Goal: Use online tool/utility: Utilize a website feature to perform a specific function

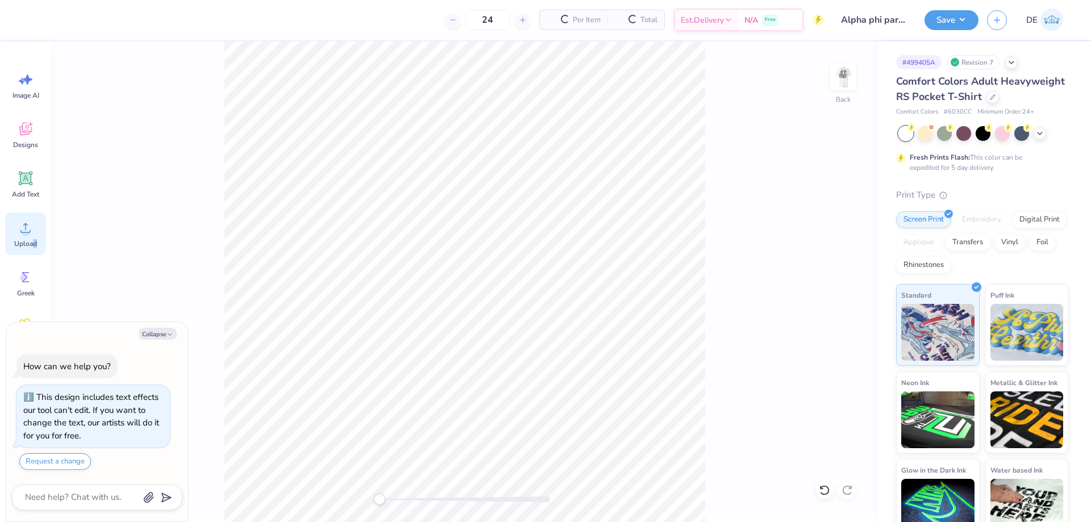
drag, startPoint x: 0, startPoint y: 0, endPoint x: 32, endPoint y: 240, distance: 242.6
click at [32, 240] on span "Upload" at bounding box center [25, 243] width 23 height 9
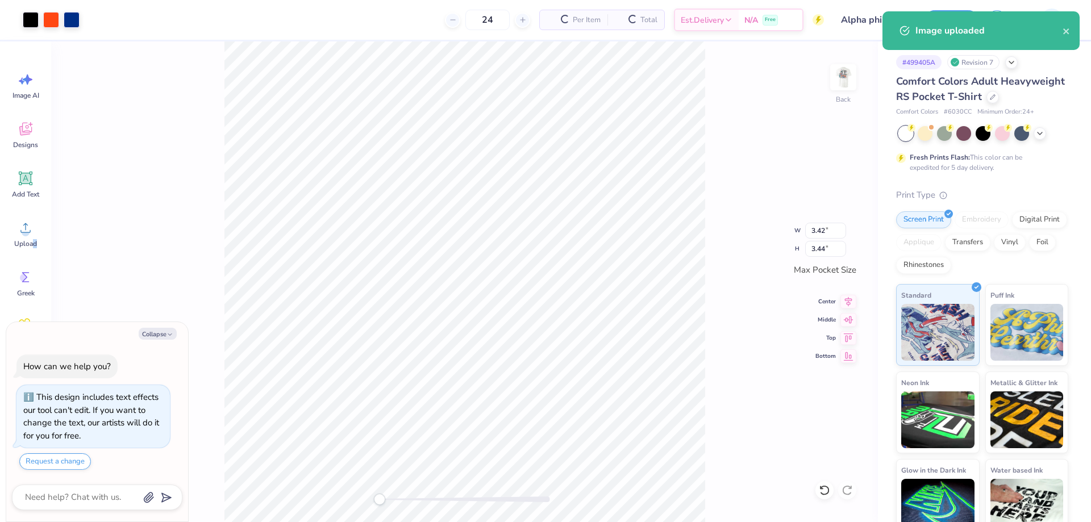
type textarea "x"
click at [819, 227] on input "3.42" at bounding box center [825, 231] width 41 height 16
type input "3.5"
type textarea "x"
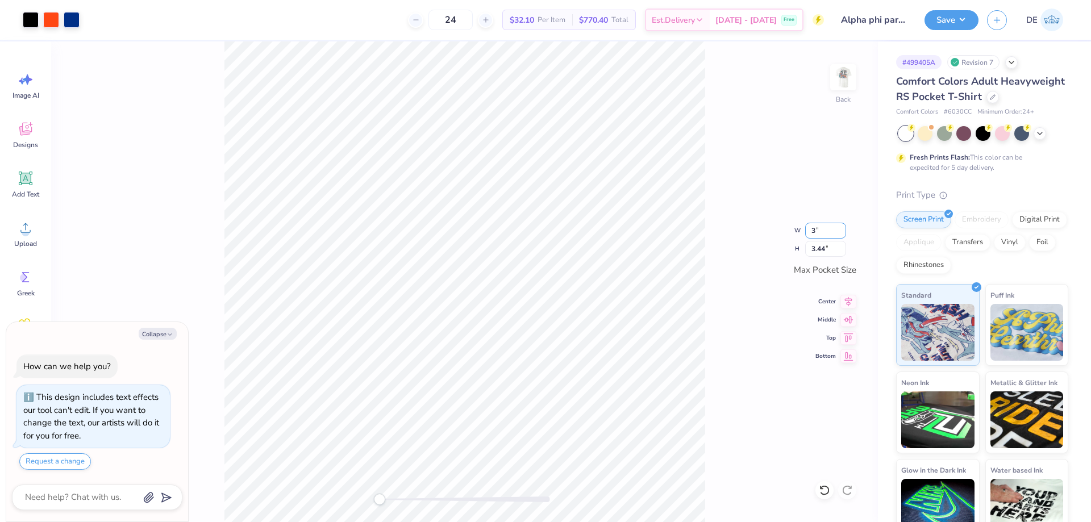
type input "3"
click at [846, 82] on img at bounding box center [843, 77] width 45 height 45
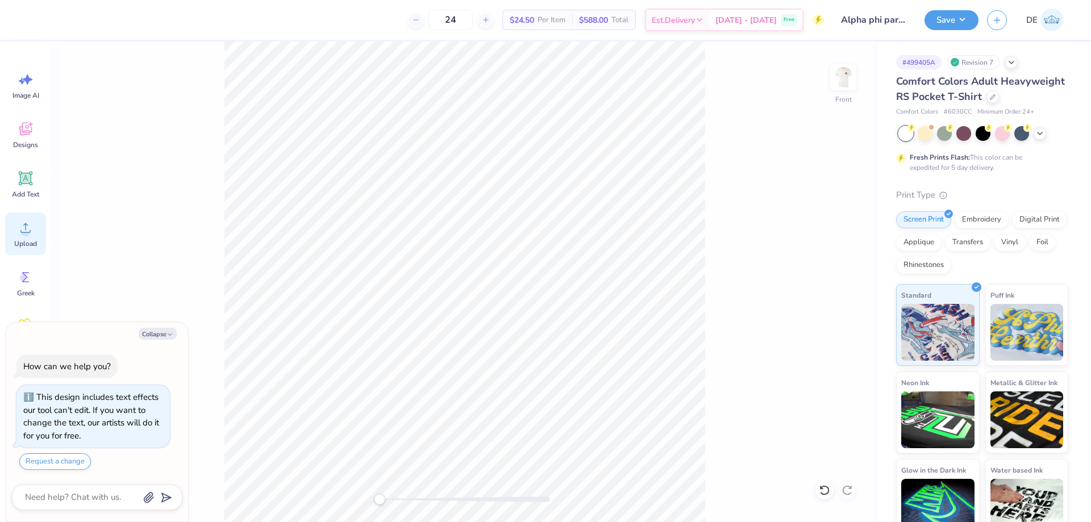
click at [33, 236] on div "Upload" at bounding box center [25, 234] width 41 height 43
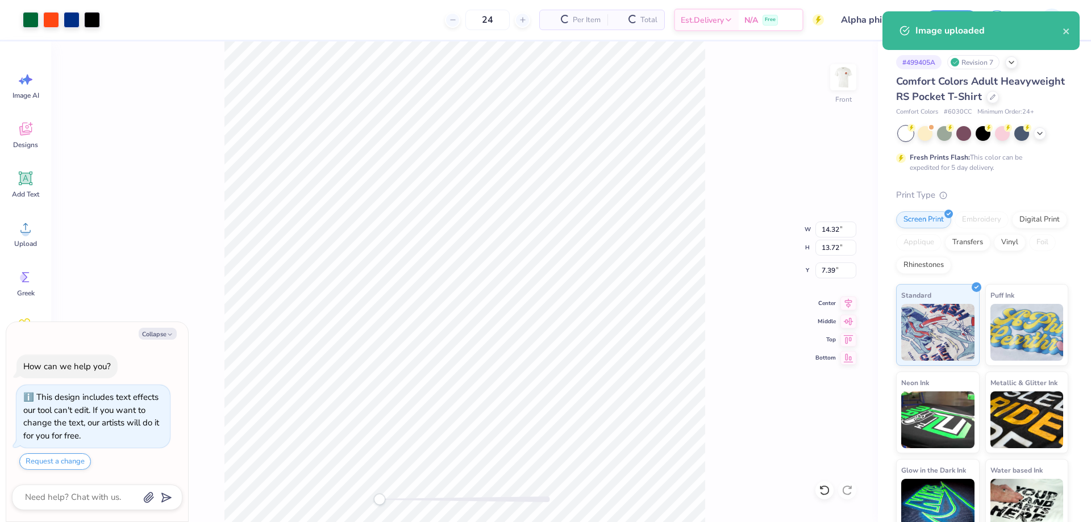
type textarea "x"
click at [827, 224] on input "14.32" at bounding box center [836, 230] width 41 height 16
type input "12"
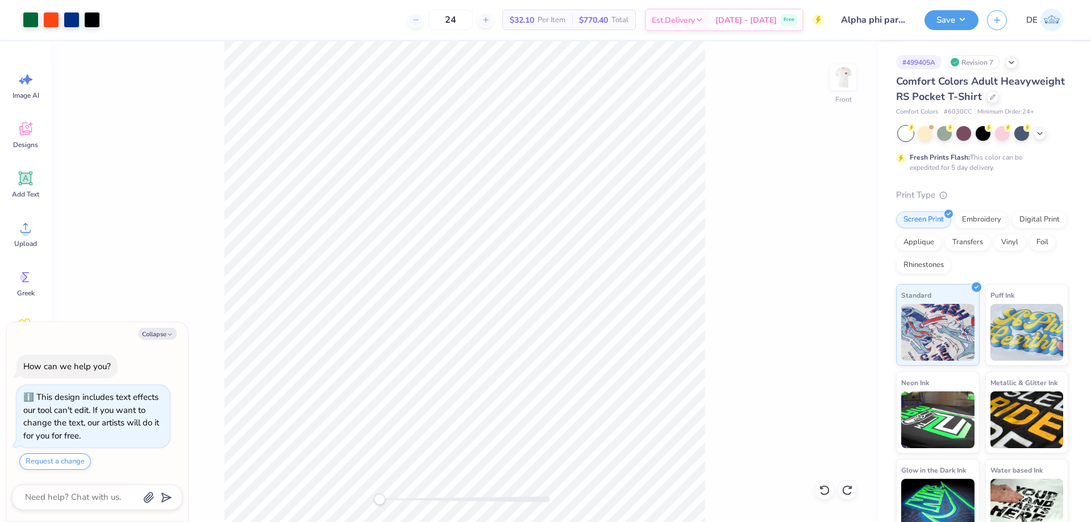
type textarea "x"
click at [828, 272] on input "8.50" at bounding box center [836, 271] width 41 height 16
click at [828, 273] on input "8.50" at bounding box center [836, 271] width 41 height 16
type input "3"
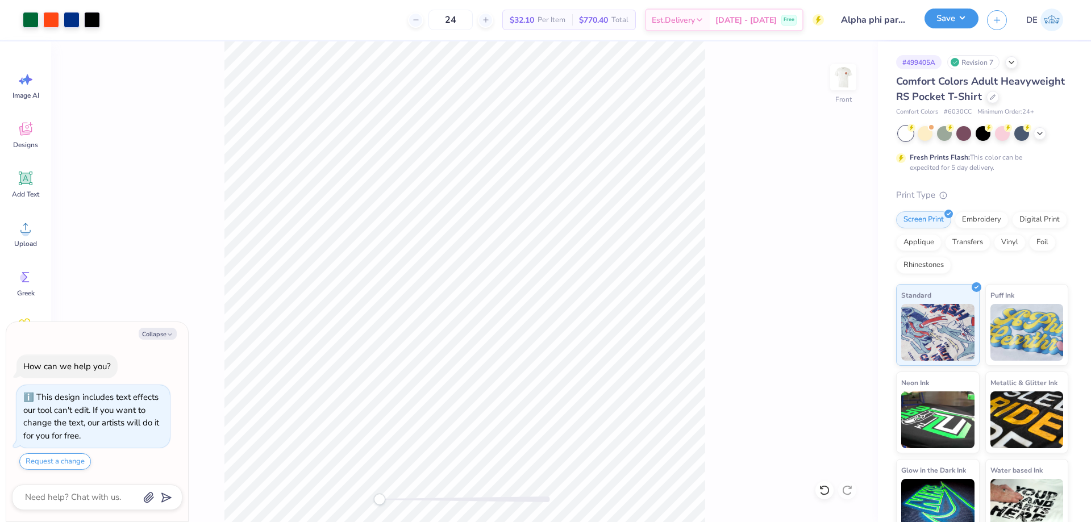
click at [954, 27] on button "Save" at bounding box center [952, 19] width 54 height 20
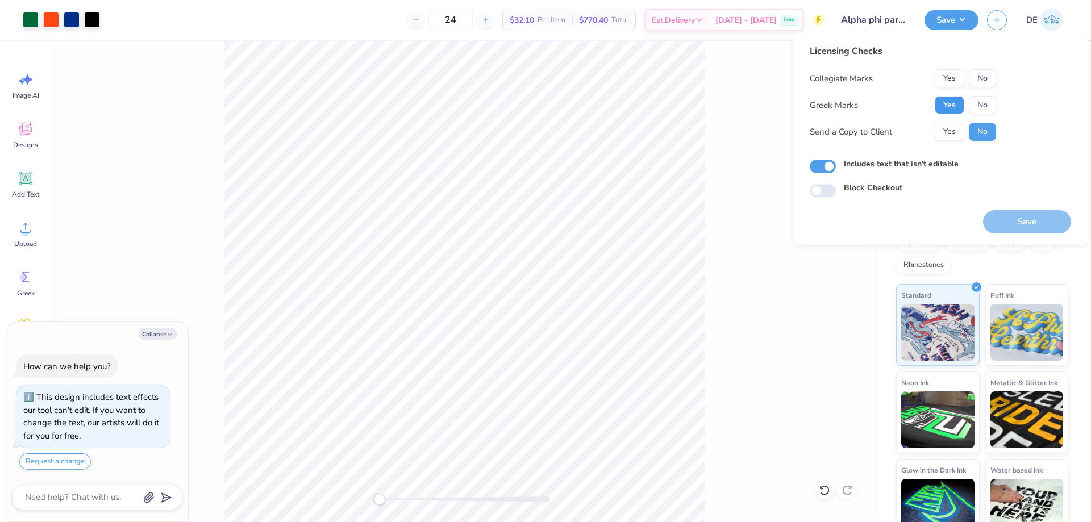
click at [954, 102] on button "Yes" at bounding box center [950, 105] width 30 height 18
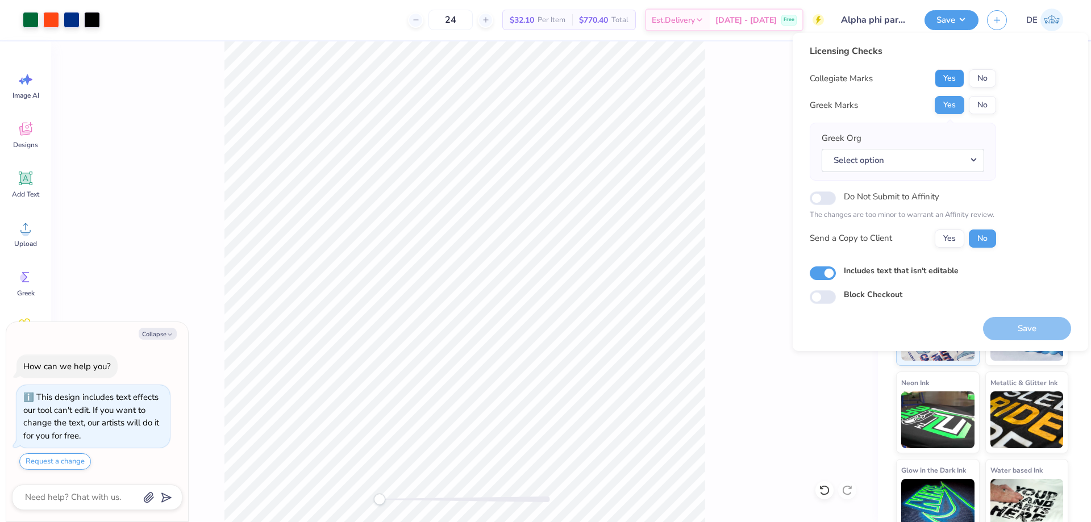
click at [950, 81] on button "Yes" at bounding box center [950, 78] width 30 height 18
click at [862, 160] on button "Select option" at bounding box center [903, 160] width 163 height 23
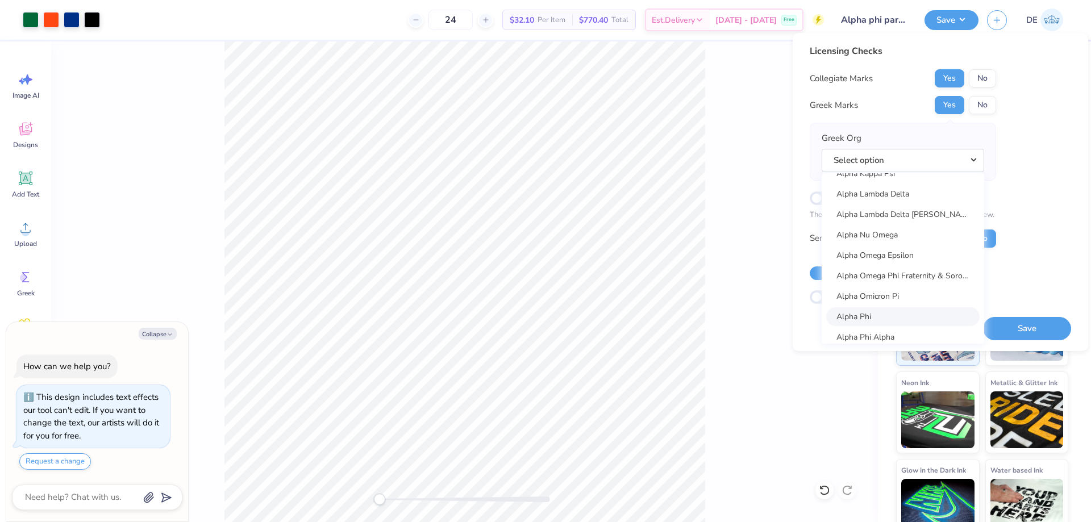
scroll to position [625, 0]
click at [866, 277] on link "Alpha Phi" at bounding box center [902, 278] width 153 height 19
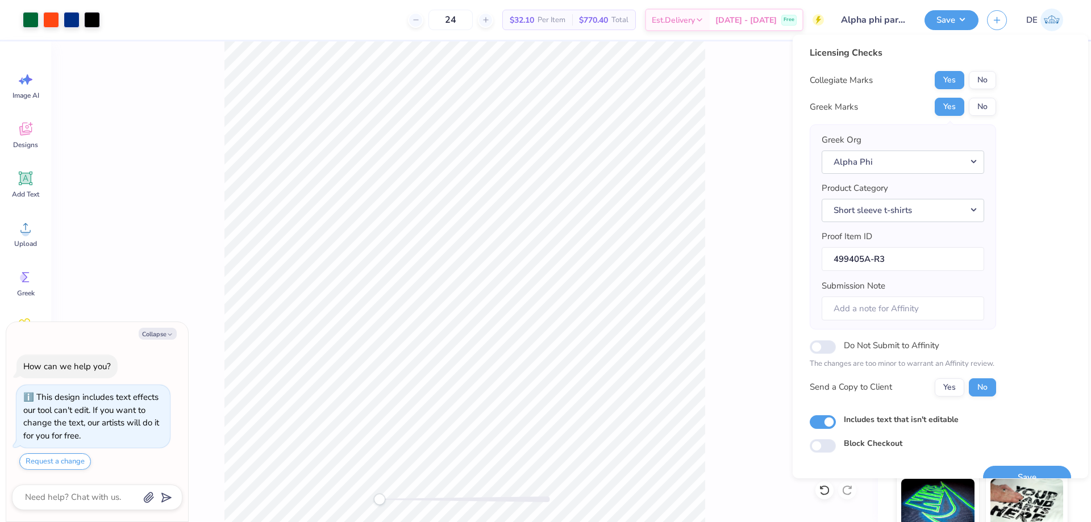
scroll to position [22, 0]
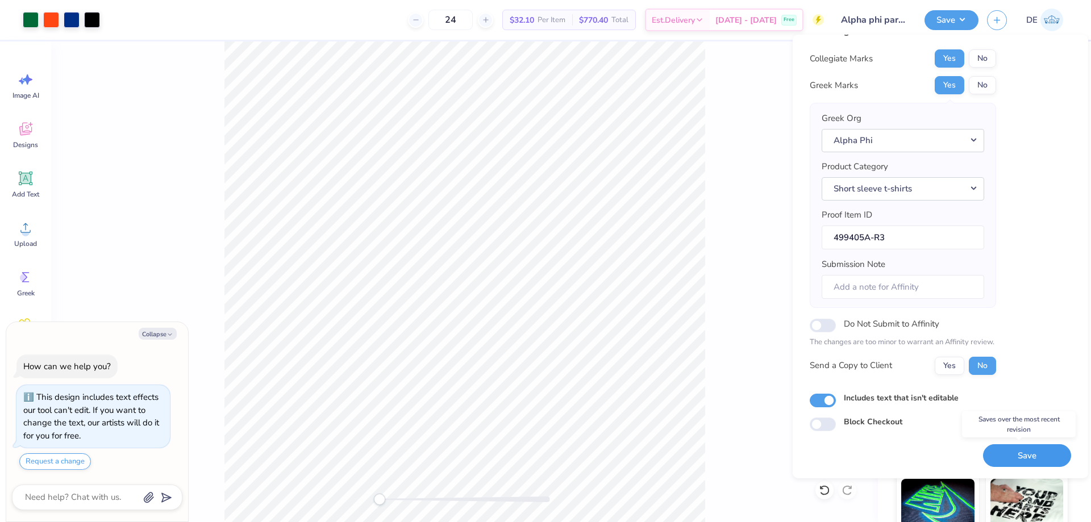
click at [1030, 460] on button "Save" at bounding box center [1027, 455] width 88 height 23
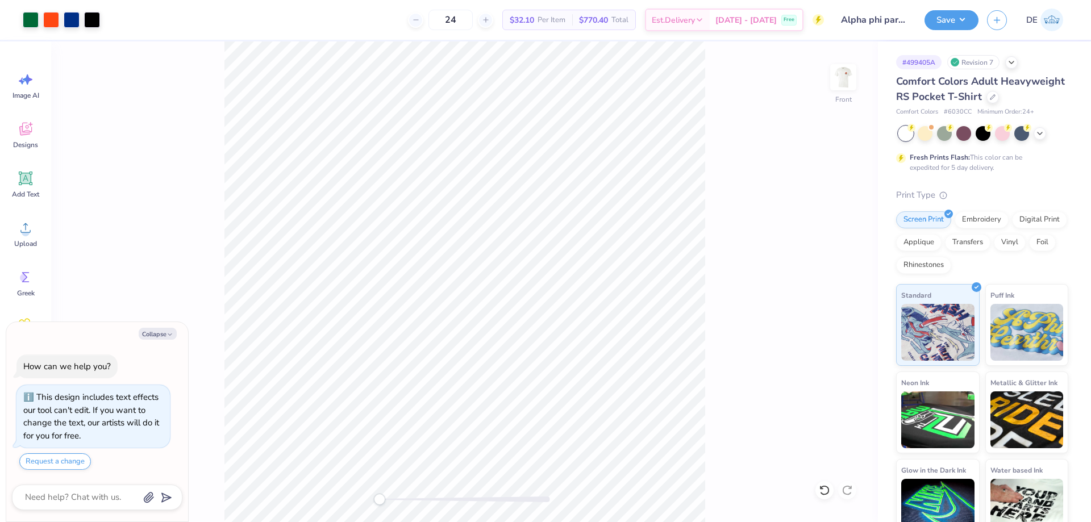
type textarea "x"
